Goal: Information Seeking & Learning: Learn about a topic

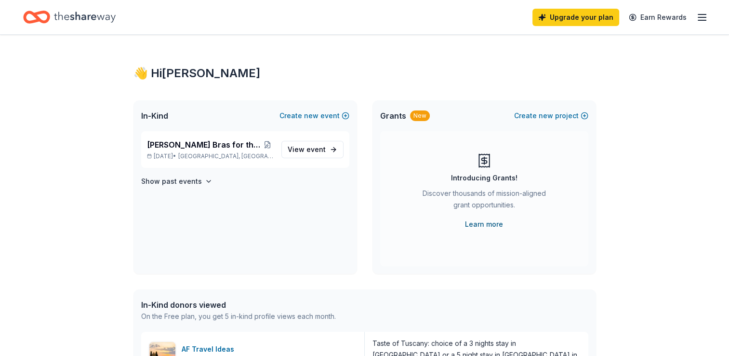
click at [495, 226] on link "Learn more" at bounding box center [484, 224] width 38 height 12
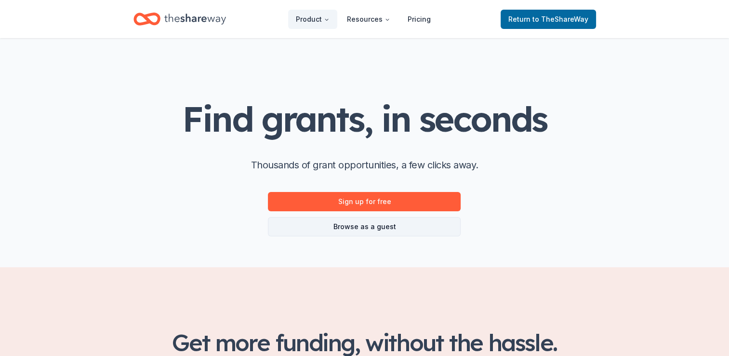
click at [380, 230] on link "Browse as a guest" at bounding box center [364, 226] width 193 height 19
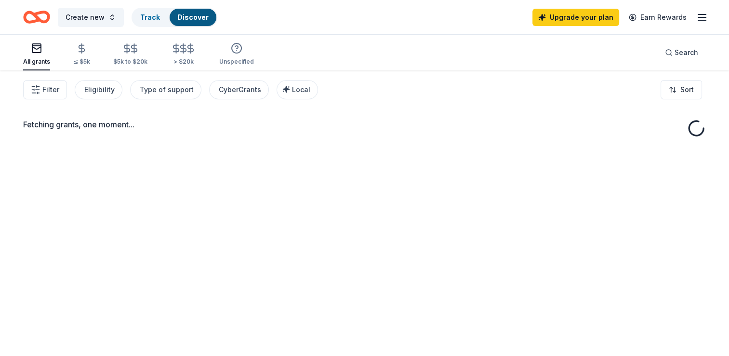
click at [380, 230] on div "Fetching grants, one moment..." at bounding box center [364, 248] width 729 height 356
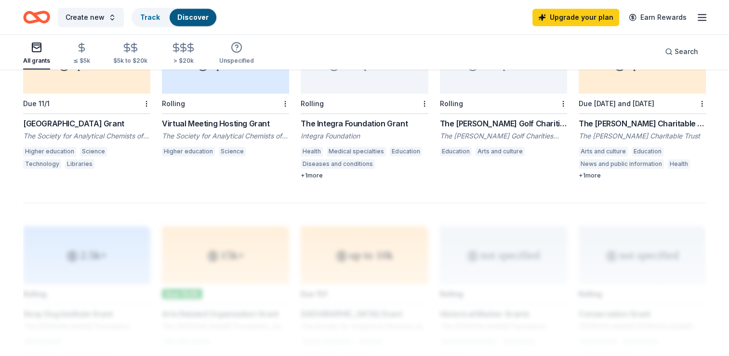
scroll to position [618, 0]
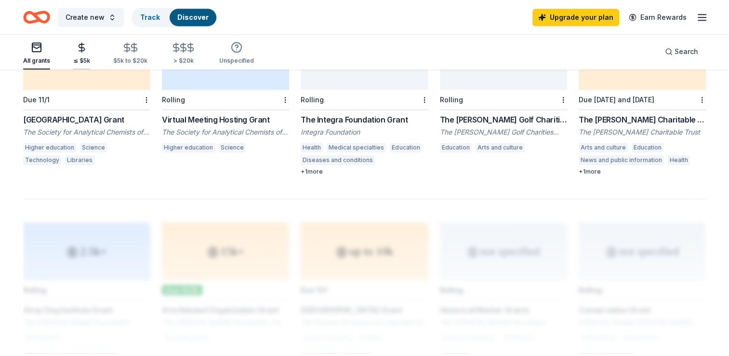
click at [83, 48] on icon "button" at bounding box center [82, 47] width 6 height 6
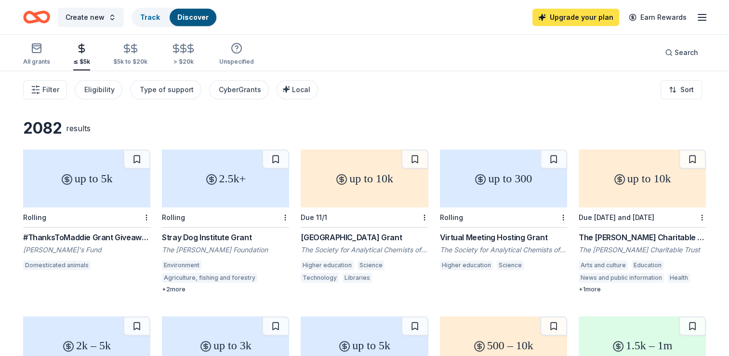
click at [596, 12] on link "Upgrade your plan" at bounding box center [575, 17] width 87 height 17
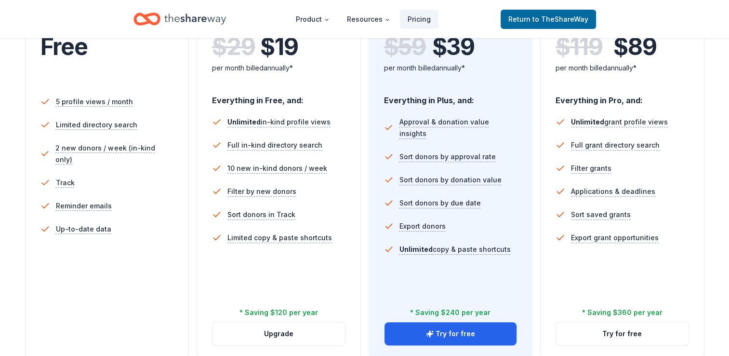
scroll to position [251, 0]
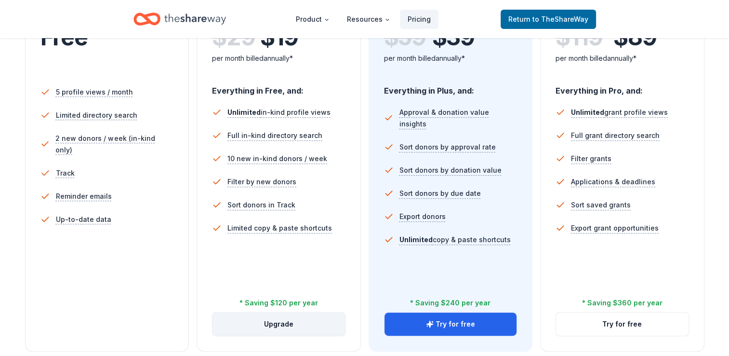
click at [260, 324] on button "Upgrade" at bounding box center [279, 323] width 133 height 23
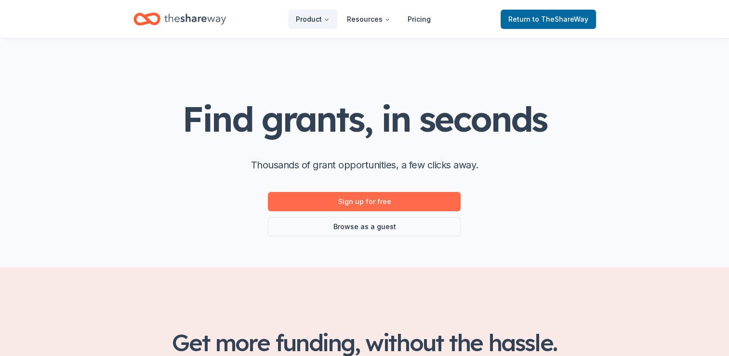
click at [364, 207] on link "Sign up for free" at bounding box center [364, 201] width 193 height 19
